Goal: Transaction & Acquisition: Purchase product/service

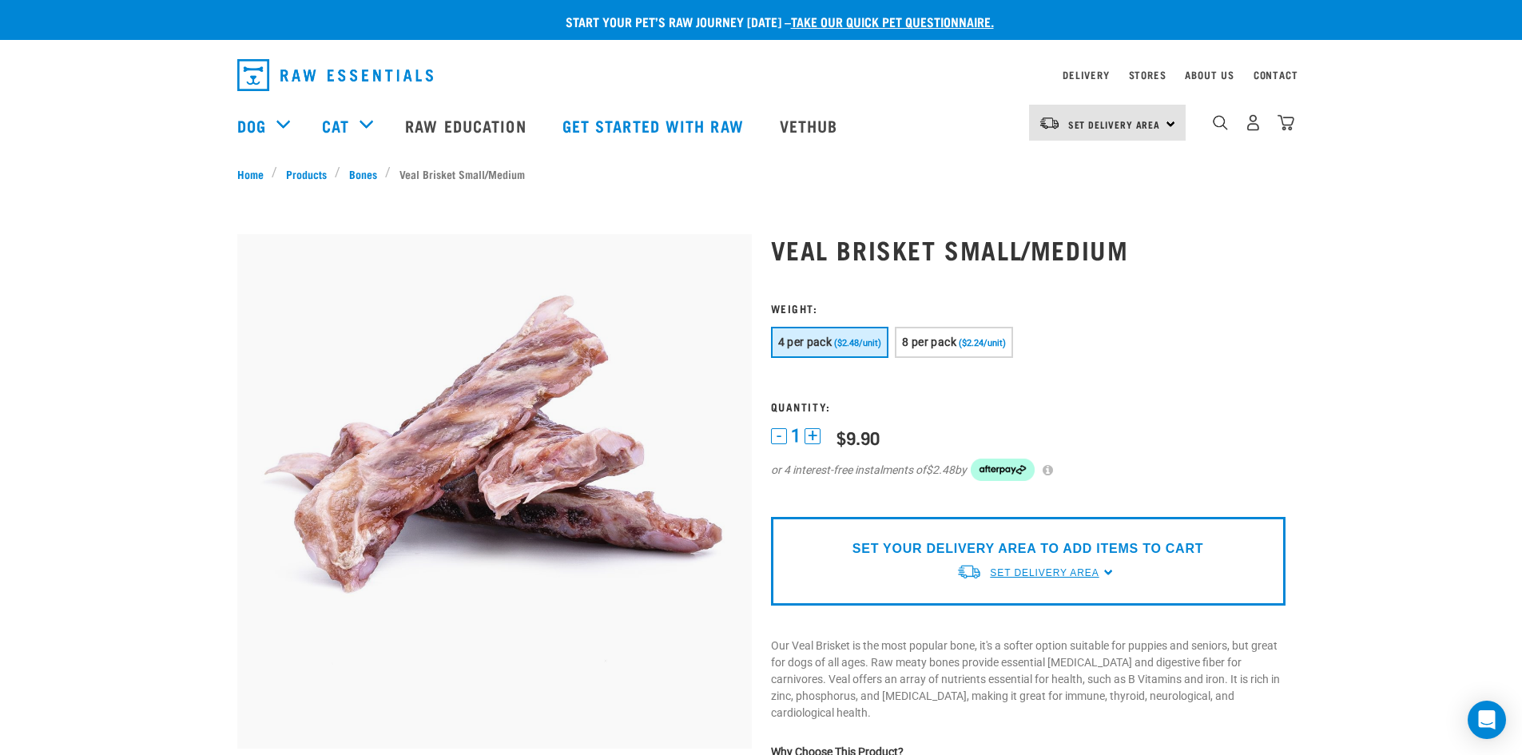
click at [1032, 580] on link "Set Delivery Area" at bounding box center [1044, 573] width 109 height 14
click at [1011, 615] on link "[GEOGRAPHIC_DATA]" at bounding box center [1036, 610] width 159 height 26
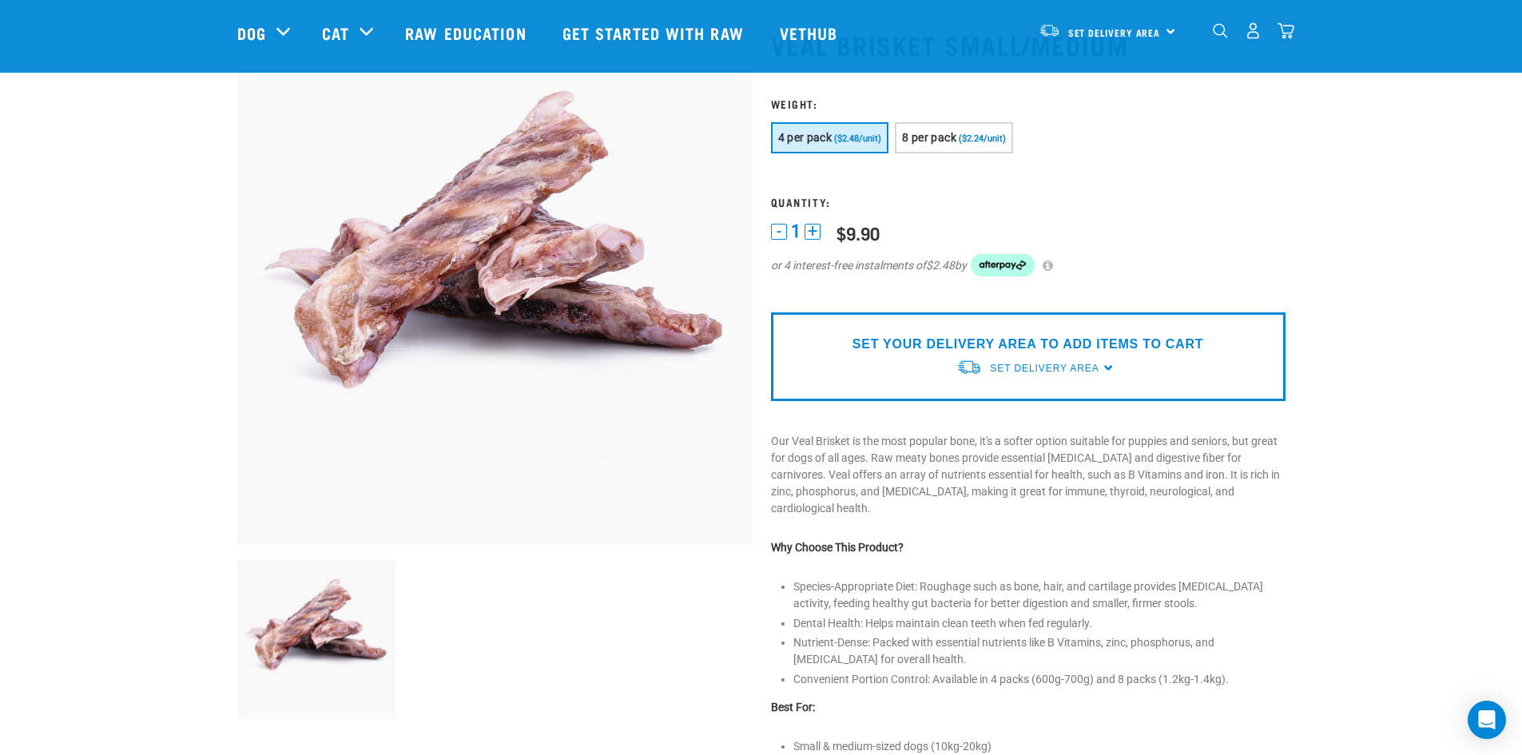
scroll to position [160, 0]
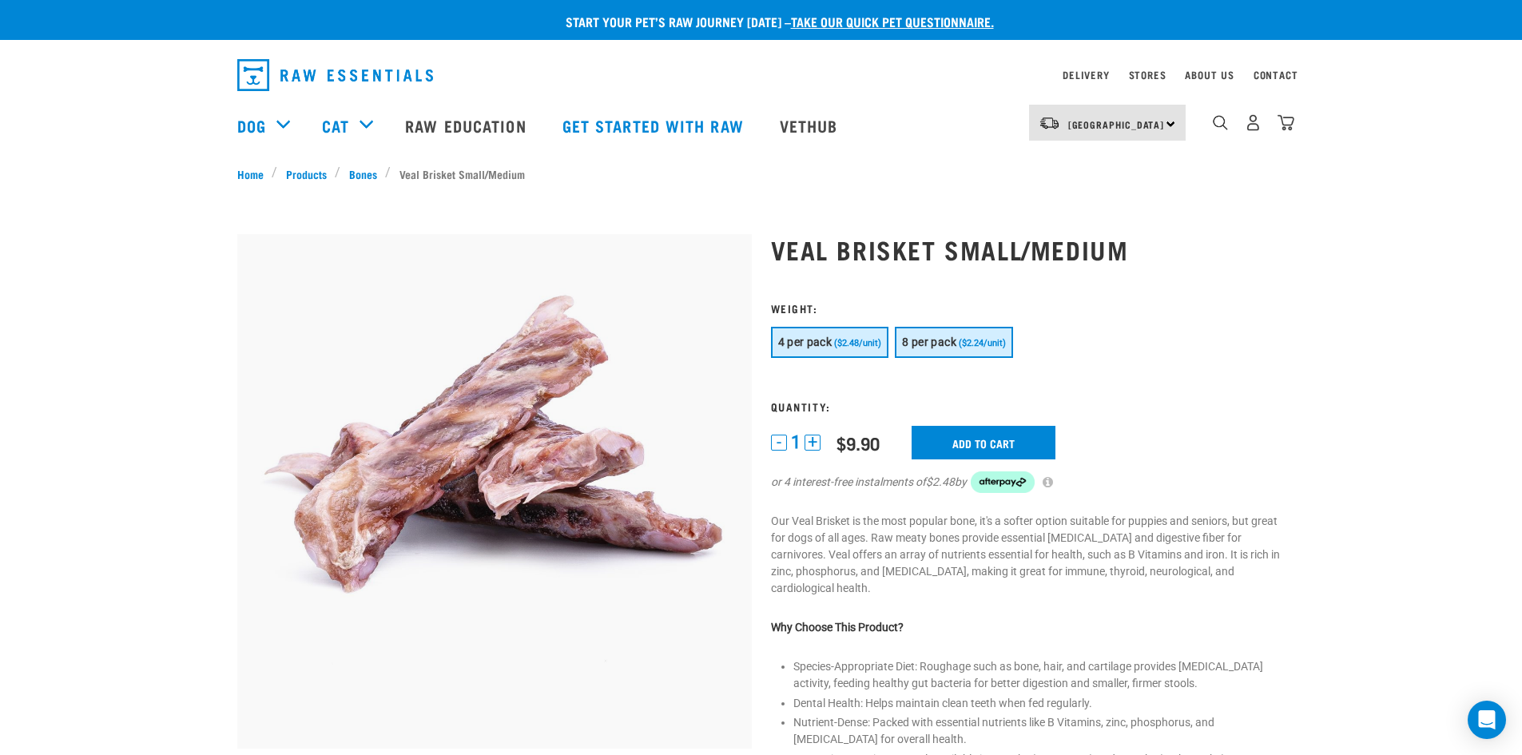
click at [925, 338] on span "8 per pack" at bounding box center [929, 342] width 54 height 13
click at [850, 351] on button "4 per pack ($2.48/unit)" at bounding box center [830, 342] width 118 height 31
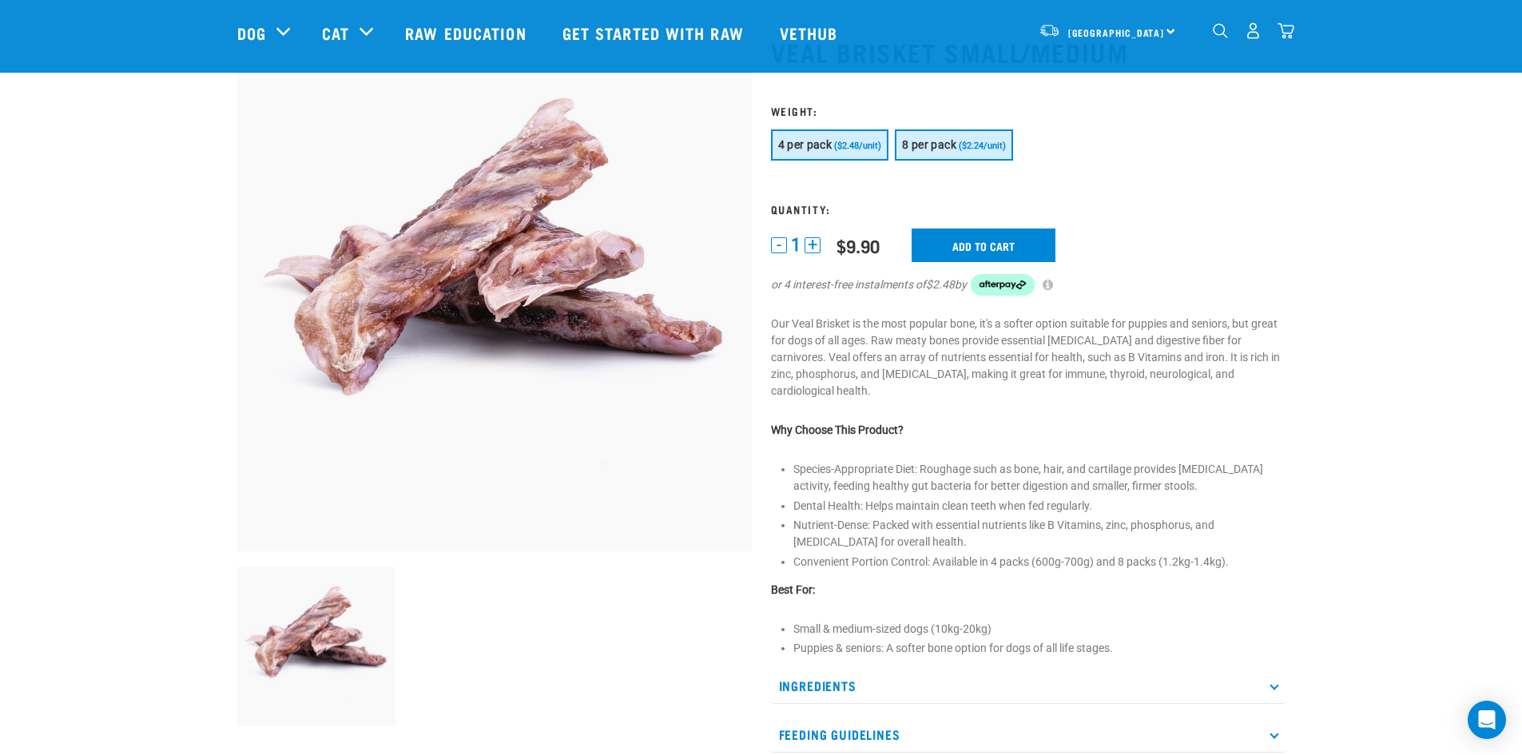
click at [991, 146] on span "($2.24/unit)" at bounding box center [982, 146] width 47 height 10
